Goal: Task Accomplishment & Management: Manage account settings

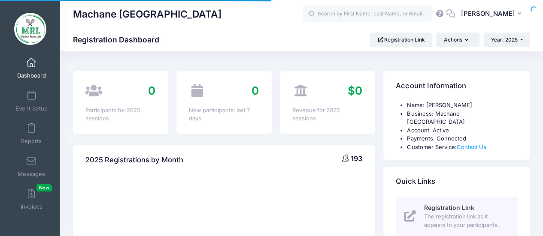
scroll to position [4, 0]
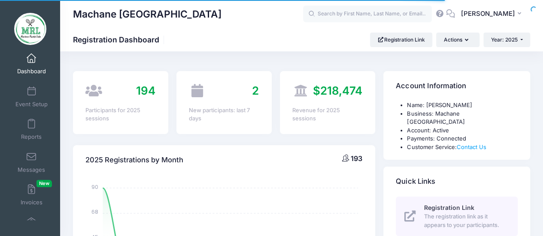
select select
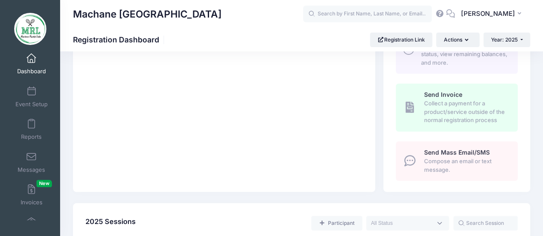
scroll to position [264, 0]
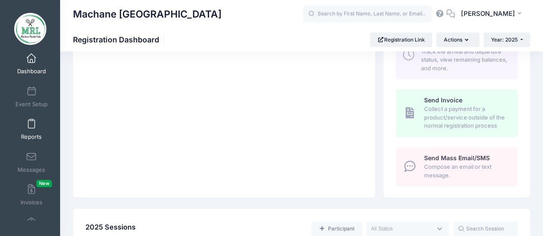
click at [31, 126] on span at bounding box center [31, 124] width 0 height 9
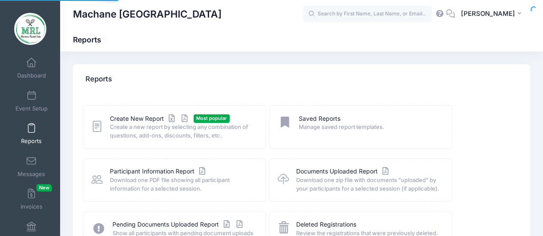
scroll to position [4, 0]
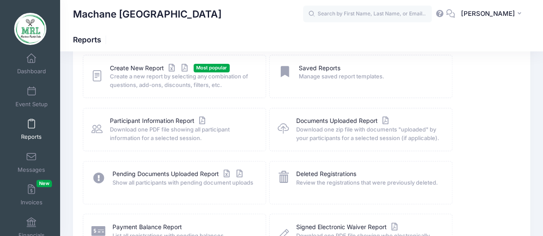
click at [173, 165] on div "Pending Documents Uploaded Report Show all participants with pending document u…" at bounding box center [175, 182] width 184 height 43
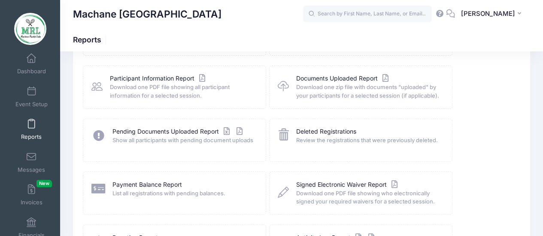
scroll to position [94, 0]
click at [149, 183] on link "Payment Balance Report" at bounding box center [146, 184] width 69 height 9
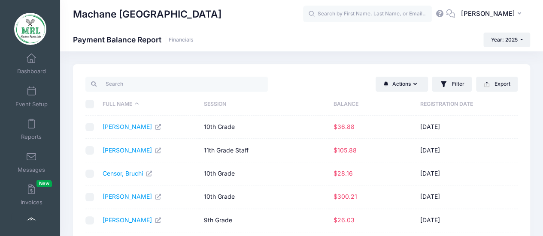
click at [347, 101] on th "Balance" at bounding box center [372, 104] width 87 height 23
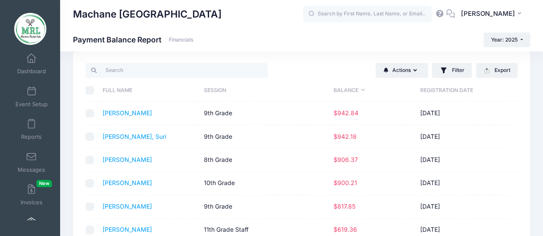
scroll to position [15, 0]
click at [278, 144] on td "9th Grade" at bounding box center [264, 135] width 130 height 23
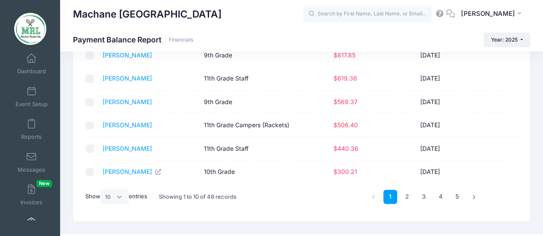
scroll to position [181, 0]
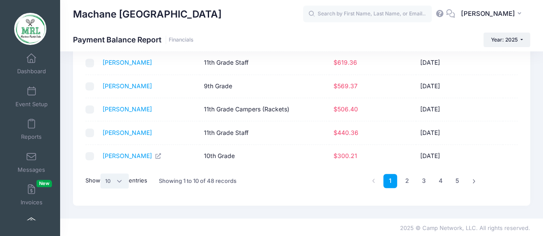
click at [122, 178] on select "All 10 25 50" at bounding box center [114, 181] width 28 height 15
select select "-1"
click at [102, 188] on select "All 10 25 50" at bounding box center [114, 181] width 28 height 15
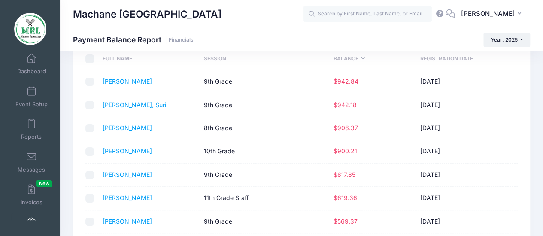
scroll to position [40, 0]
